Goal: Task Accomplishment & Management: Use online tool/utility

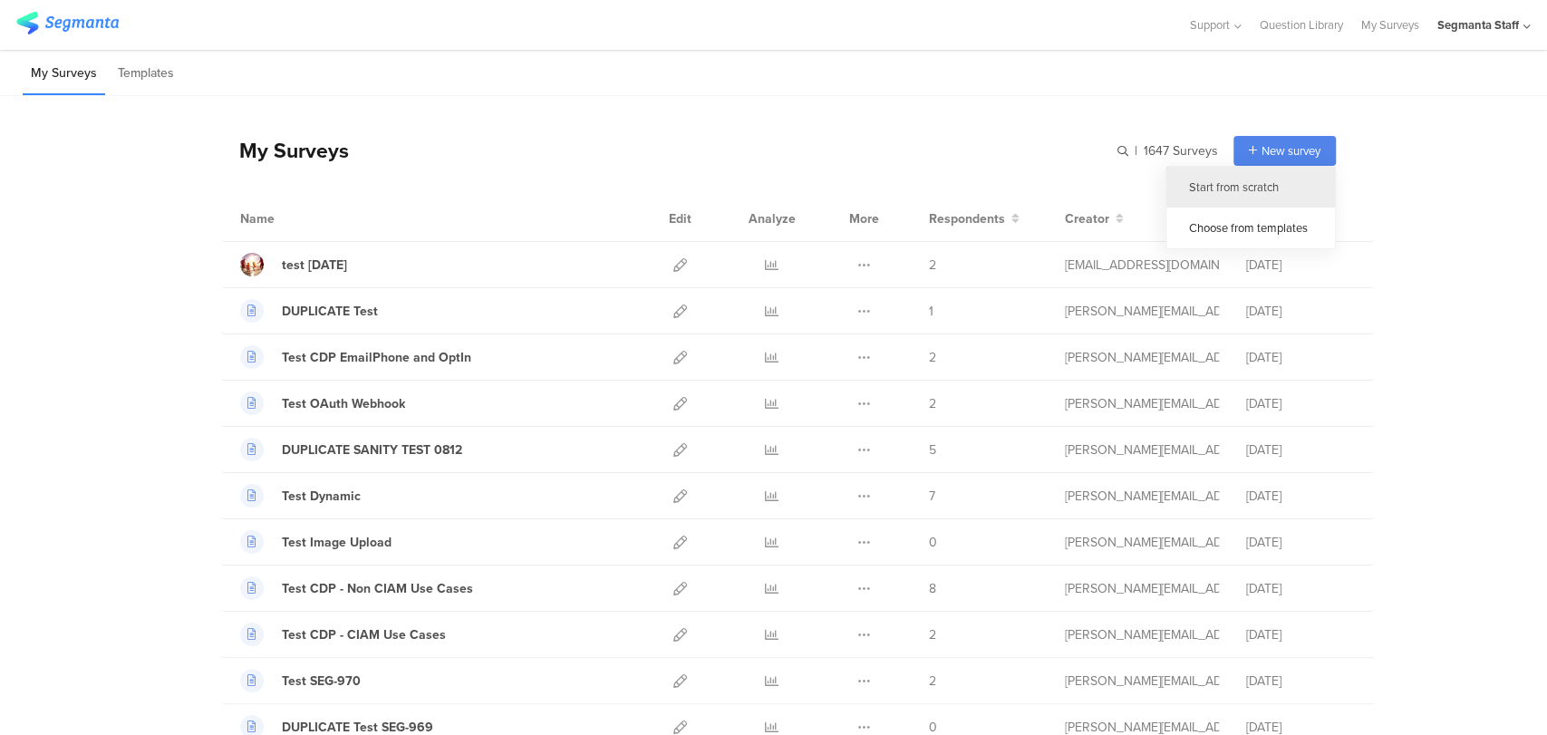
click at [1203, 178] on div "Start from scratch" at bounding box center [1250, 187] width 169 height 41
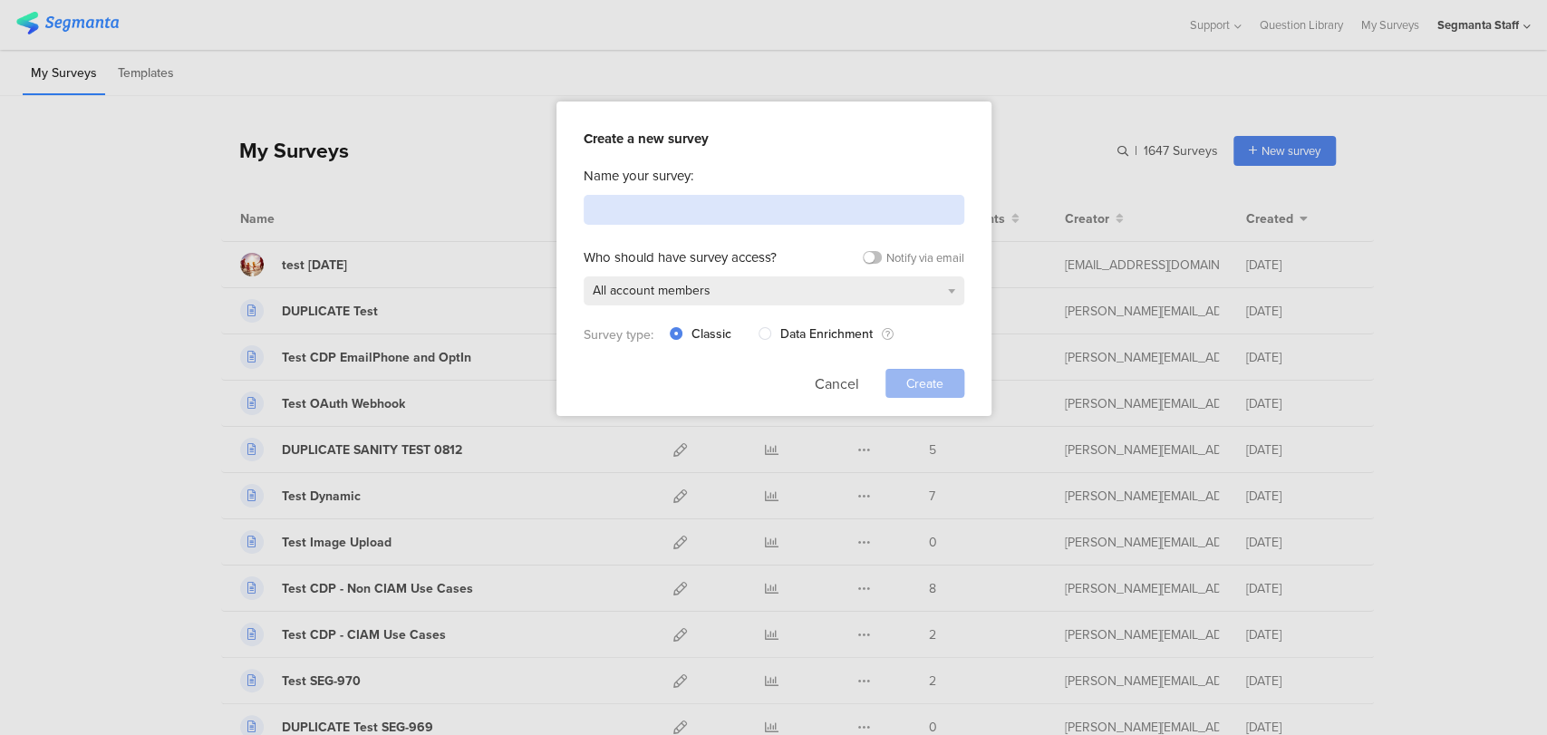
click at [744, 205] on input at bounding box center [774, 210] width 381 height 30
type input "Test APP 9/10"
click at [930, 379] on span "Create" at bounding box center [924, 383] width 37 height 19
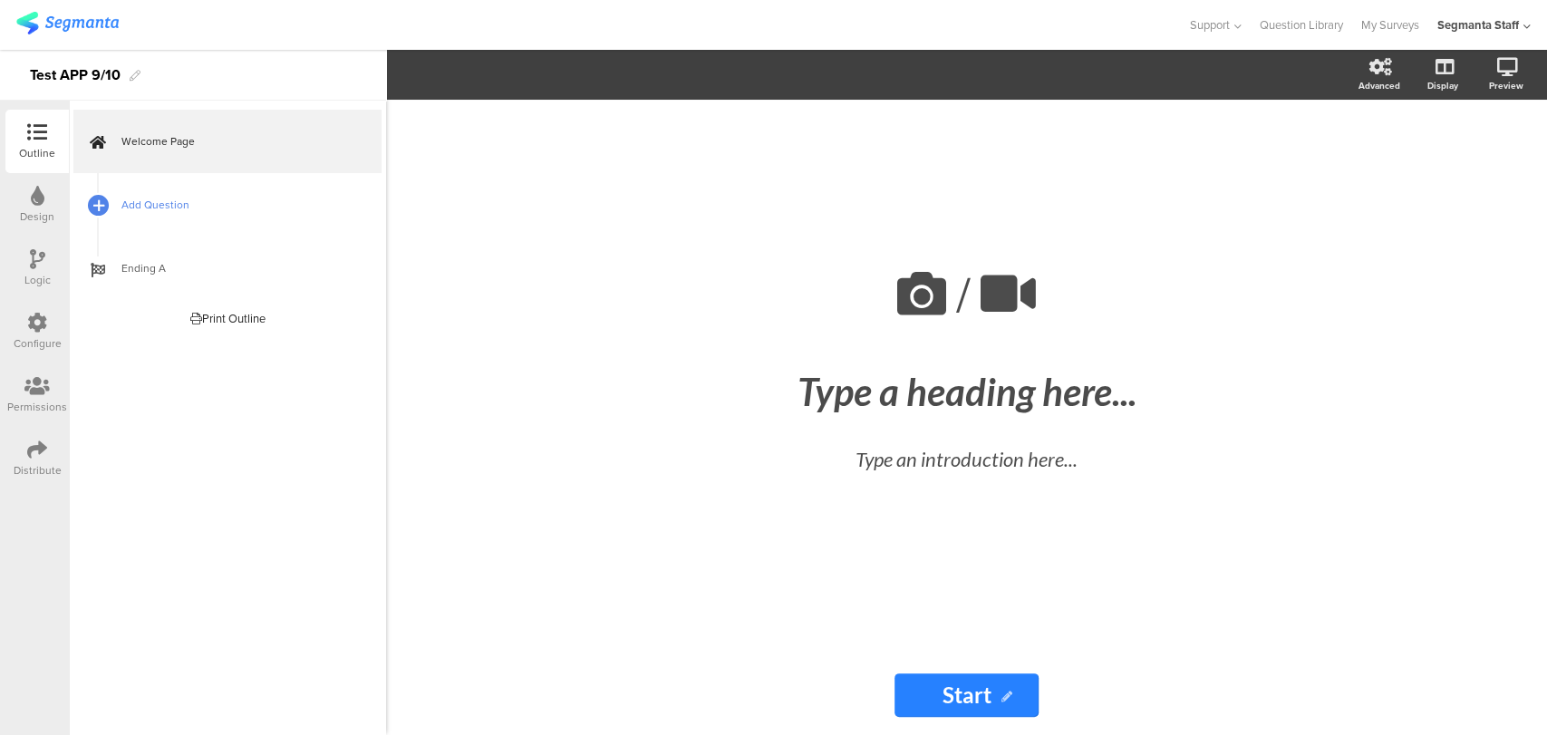
click at [102, 192] on div at bounding box center [97, 204] width 25 height 25
